Goal: Use online tool/utility: Utilize a website feature to perform a specific function

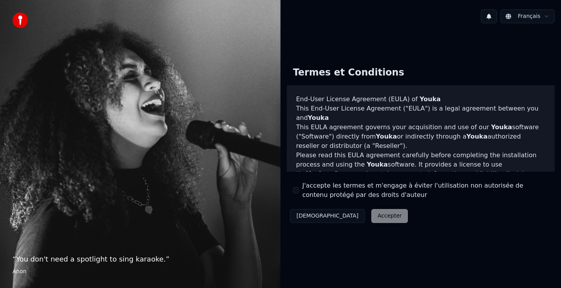
click at [346, 212] on div "Décliner Accepter" at bounding box center [349, 216] width 124 height 20
click at [347, 214] on div "Décliner Accepter" at bounding box center [349, 216] width 124 height 20
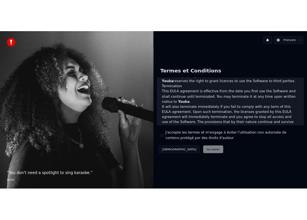
scroll to position [484, 0]
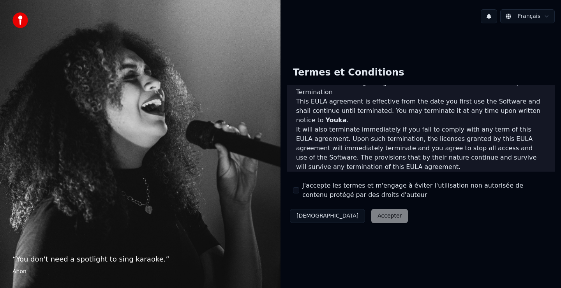
click at [297, 186] on div "J'accepte les termes et m'engage à éviter l'utilisation non autorisée de conten…" at bounding box center [421, 190] width 256 height 19
click at [297, 191] on button "J'accepte les termes et m'engage à éviter l'utilisation non autorisée de conten…" at bounding box center [296, 190] width 6 height 6
click at [371, 217] on button "Accepter" at bounding box center [389, 216] width 37 height 14
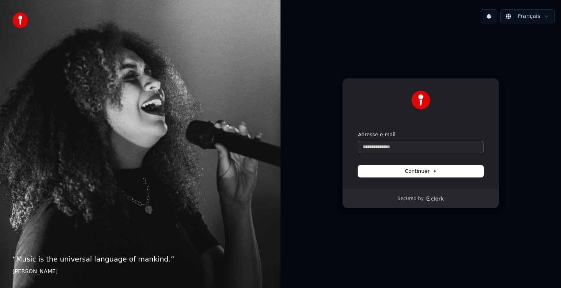
click at [387, 147] on input "Adresse e-mail" at bounding box center [420, 147] width 125 height 12
click at [404, 171] on button "Continuer" at bounding box center [420, 172] width 125 height 12
type input "**********"
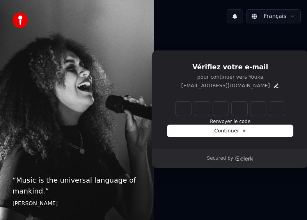
click at [185, 109] on input "Enter verification code" at bounding box center [229, 109] width 109 height 14
type input "******"
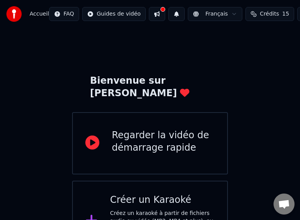
scroll to position [29, 0]
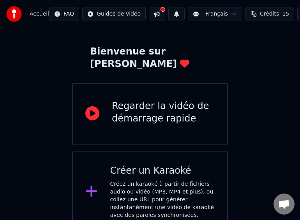
click at [94, 106] on icon at bounding box center [92, 113] width 14 height 14
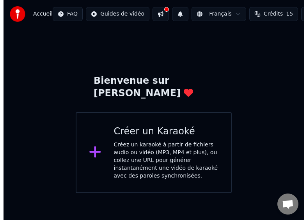
scroll to position [0, 0]
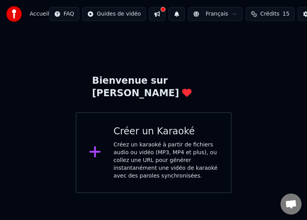
click at [143, 141] on div "Créez un karaoké à partir de fichiers audio ou vidéo (MP3, MP4 et plus), ou col…" at bounding box center [165, 160] width 105 height 39
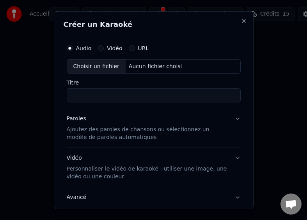
click at [101, 48] on button "Vidéo" at bounding box center [100, 48] width 6 height 6
click at [139, 66] on div "Aucun fichier choisi" at bounding box center [155, 66] width 60 height 8
click at [85, 65] on div "Choisir un fichier" at bounding box center [96, 66] width 58 height 14
click at [148, 66] on div "Aucun fichier choisi" at bounding box center [155, 66] width 60 height 8
click at [96, 100] on input "Titre" at bounding box center [154, 95] width 174 height 14
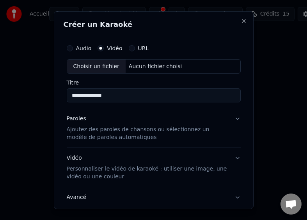
type input "**********"
click at [115, 130] on p "Ajoutez des paroles de chansons ou sélectionnez un modèle de paroles automatiqu…" at bounding box center [147, 134] width 161 height 16
click at [86, 130] on p "Ajoutez des paroles de chansons ou sélectionnez un modèle de paroles automatiqu…" at bounding box center [147, 134] width 161 height 16
click at [76, 118] on div "Paroles" at bounding box center [76, 119] width 19 height 8
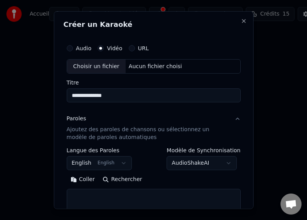
click at [231, 118] on button "Paroles Ajoutez des paroles de chansons ou sélectionnez un modèle de paroles au…" at bounding box center [154, 128] width 174 height 39
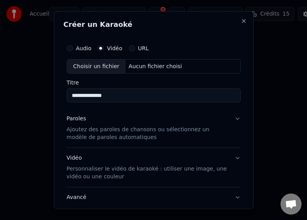
click at [231, 120] on button "Paroles Ajoutez des paroles de chansons ou sélectionnez un modèle de paroles au…" at bounding box center [154, 128] width 174 height 39
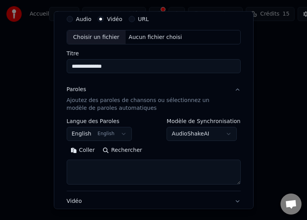
scroll to position [39, 0]
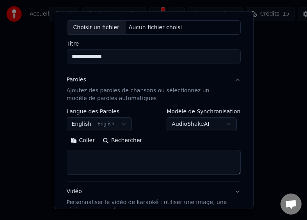
click at [97, 124] on button "English English" at bounding box center [99, 124] width 65 height 14
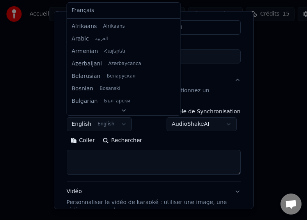
click at [111, 124] on button "English English" at bounding box center [99, 124] width 65 height 14
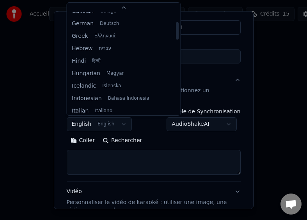
scroll to position [0, 0]
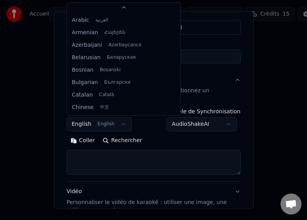
click at [106, 155] on div at bounding box center [153, 110] width 307 height 220
click at [101, 159] on div at bounding box center [153, 110] width 307 height 220
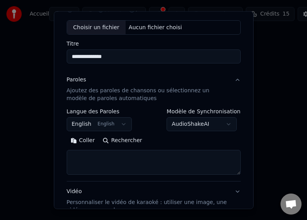
click at [125, 140] on button "Rechercher" at bounding box center [122, 140] width 47 height 12
click at [108, 157] on textarea at bounding box center [154, 162] width 174 height 25
click at [215, 124] on button "AudioShakeAI" at bounding box center [201, 124] width 70 height 14
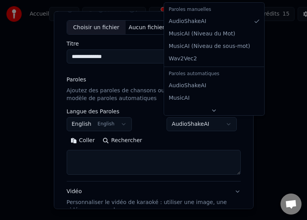
click at [226, 122] on div at bounding box center [153, 110] width 307 height 220
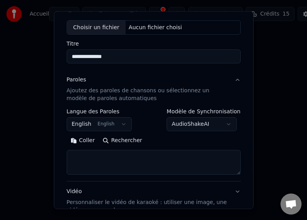
click at [95, 158] on textarea at bounding box center [154, 162] width 174 height 25
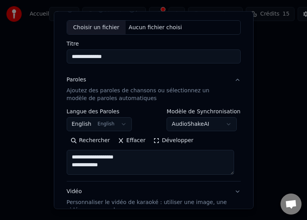
type textarea "**********"
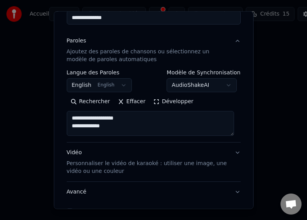
click at [95, 169] on p "Personnaliser le vidéo de karaoké : utiliser une image, une vidéo ou une couleur" at bounding box center [147, 168] width 161 height 16
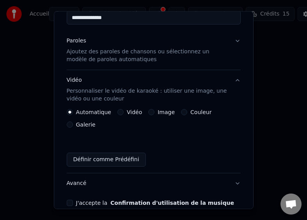
click at [119, 112] on button "Vidéo" at bounding box center [120, 112] width 6 height 6
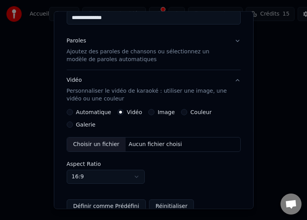
click at [71, 114] on button "Automatique" at bounding box center [70, 112] width 6 height 6
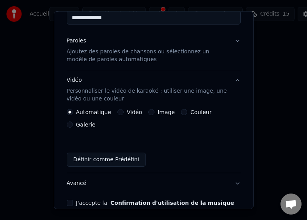
click at [100, 162] on button "Définir comme Prédéfini" at bounding box center [106, 160] width 79 height 14
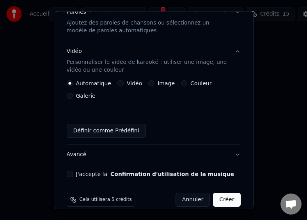
scroll to position [117, 0]
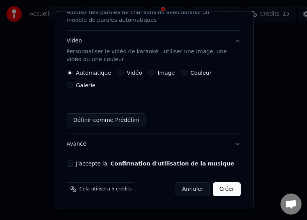
click at [69, 165] on button "J'accepte la Confirmation d'utilisation de la musique" at bounding box center [70, 163] width 6 height 6
click at [224, 188] on button "Créer" at bounding box center [226, 189] width 27 height 14
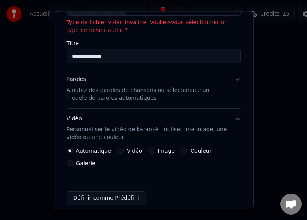
scroll to position [0, 0]
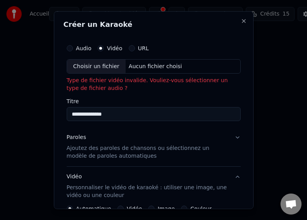
click at [170, 66] on div "Aucun fichier choisi" at bounding box center [155, 66] width 60 height 8
click at [141, 65] on div "Aucun fichier choisi" at bounding box center [155, 66] width 60 height 8
click at [240, 20] on button "Close" at bounding box center [243, 21] width 6 height 6
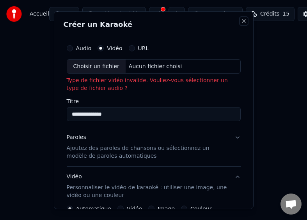
click at [240, 21] on button "Close" at bounding box center [243, 21] width 6 height 6
